Goal: Book appointment/travel/reservation

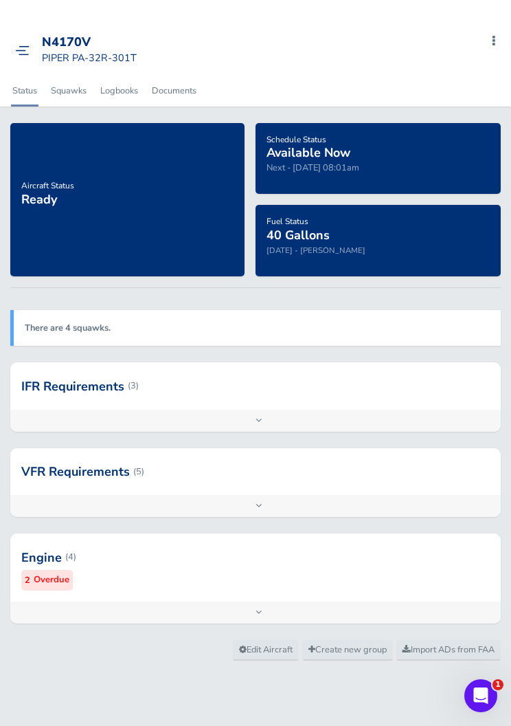
click at [25, 47] on img at bounding box center [22, 50] width 14 height 10
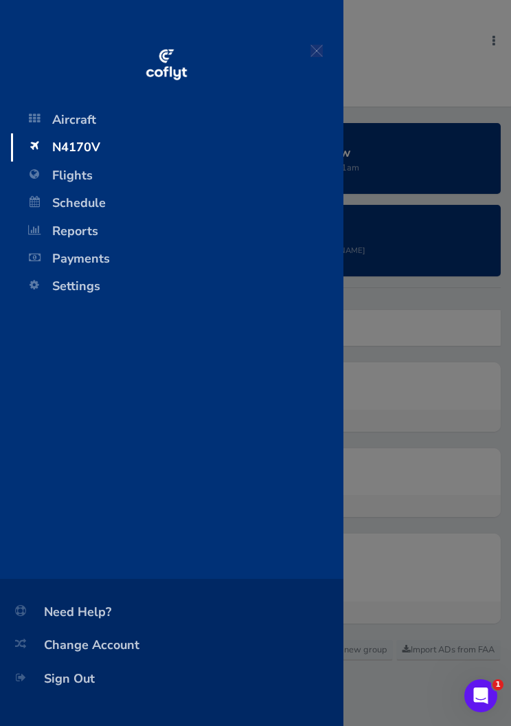
click at [100, 200] on span "Schedule" at bounding box center [177, 202] width 305 height 27
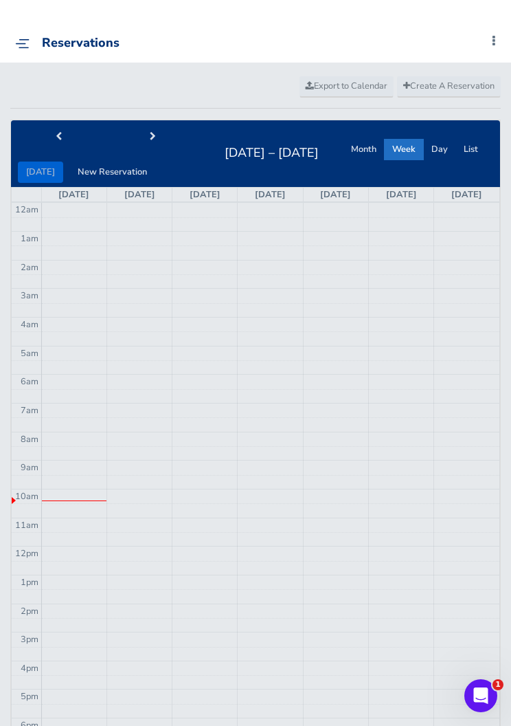
click at [156, 134] on button "next" at bounding box center [152, 136] width 95 height 21
click at [149, 127] on button "next" at bounding box center [152, 136] width 95 height 21
click at [155, 129] on button "next" at bounding box center [152, 136] width 95 height 21
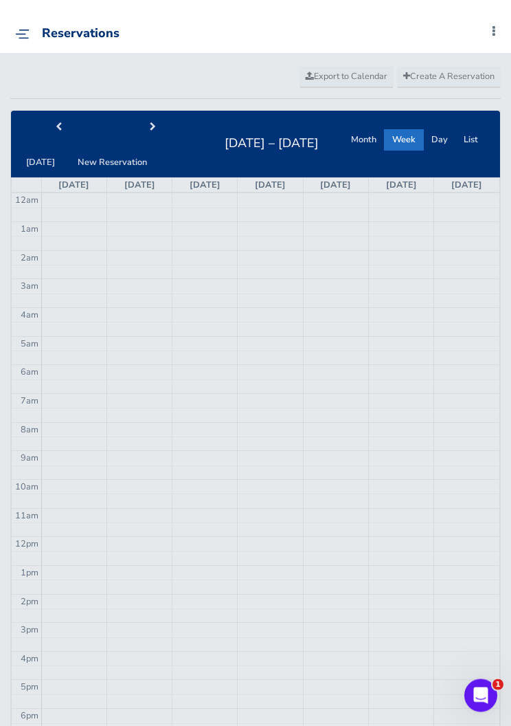
scroll to position [10, 0]
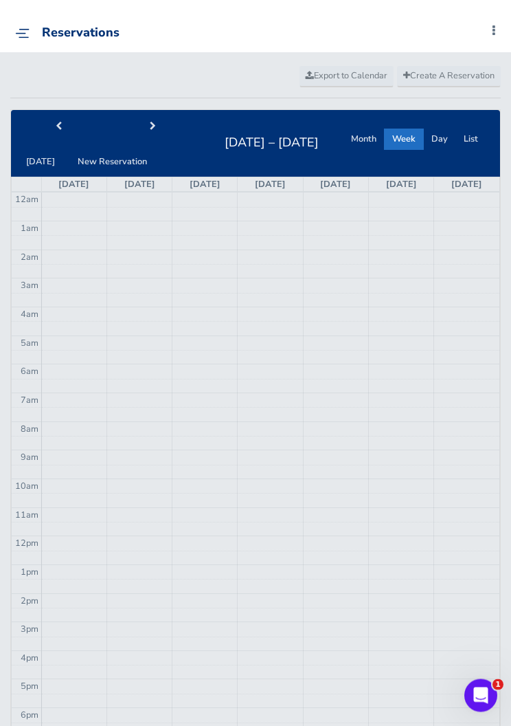
click at [146, 117] on button "next" at bounding box center [152, 127] width 95 height 21
click at [56, 125] on span "prev" at bounding box center [59, 126] width 6 height 9
click at [65, 124] on button "prev" at bounding box center [58, 126] width 95 height 21
click at [65, 129] on button "prev" at bounding box center [58, 126] width 95 height 21
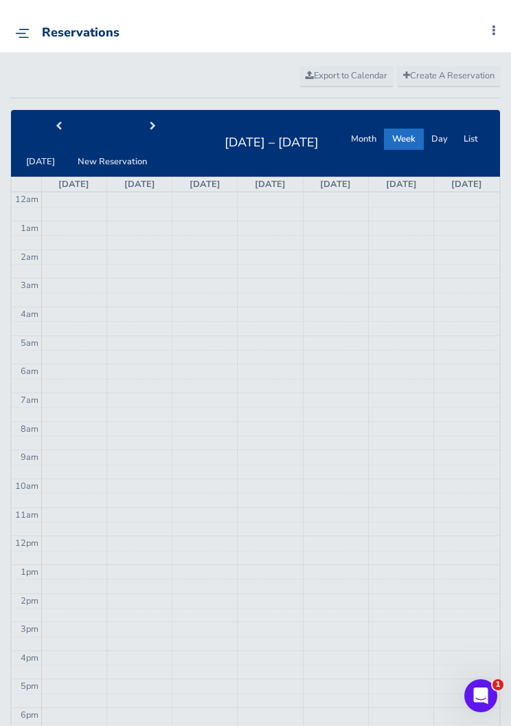
click at [58, 124] on span "prev" at bounding box center [59, 126] width 6 height 9
